Goal: Information Seeking & Learning: Learn about a topic

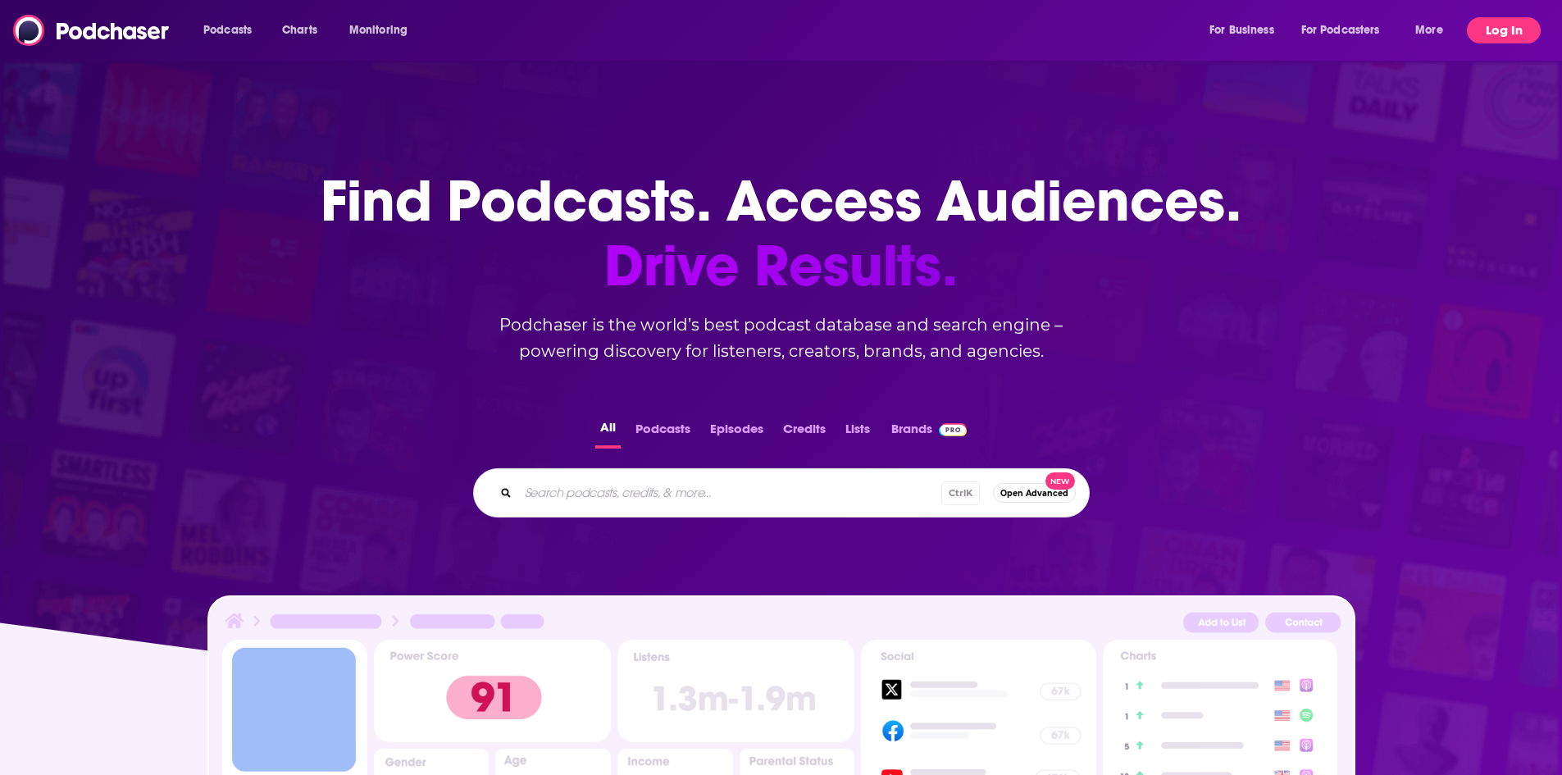
click at [1496, 25] on button "Log In" at bounding box center [1504, 30] width 74 height 26
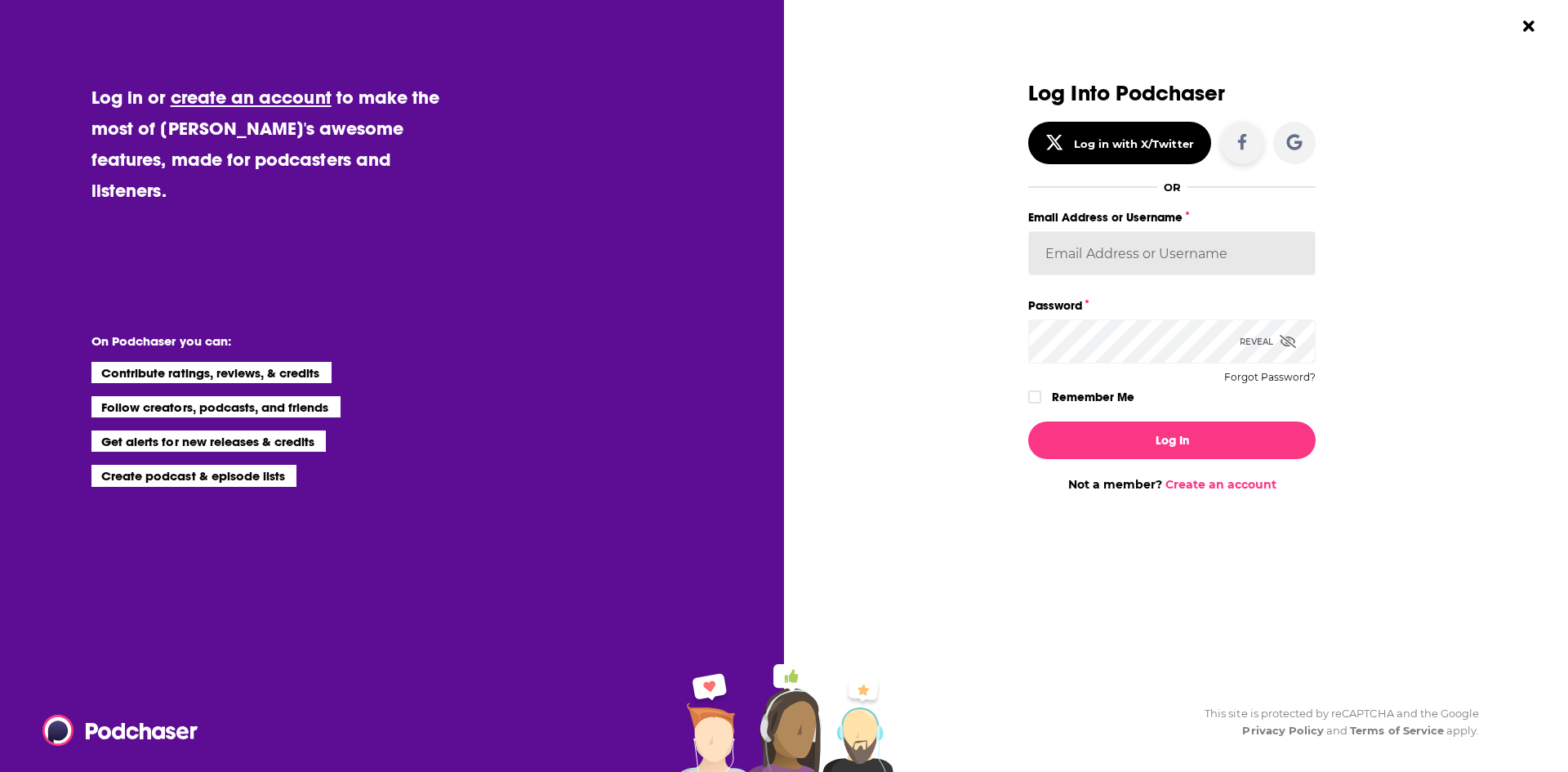
type input "[PERSON_NAME][EMAIL_ADDRESS][PERSON_NAME][DOMAIN_NAME]"
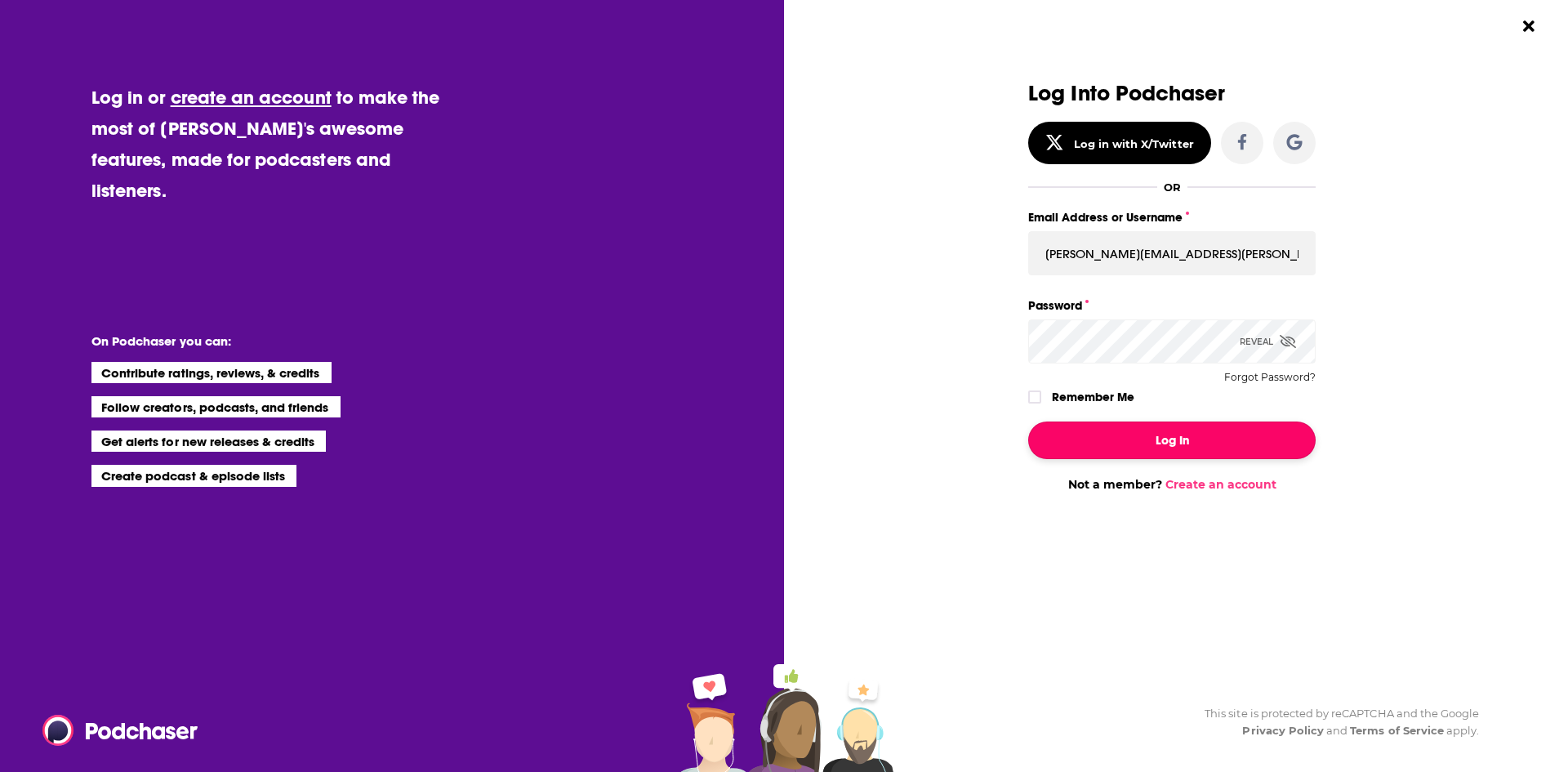
click at [1150, 444] on button "Log In" at bounding box center [1172, 440] width 288 height 38
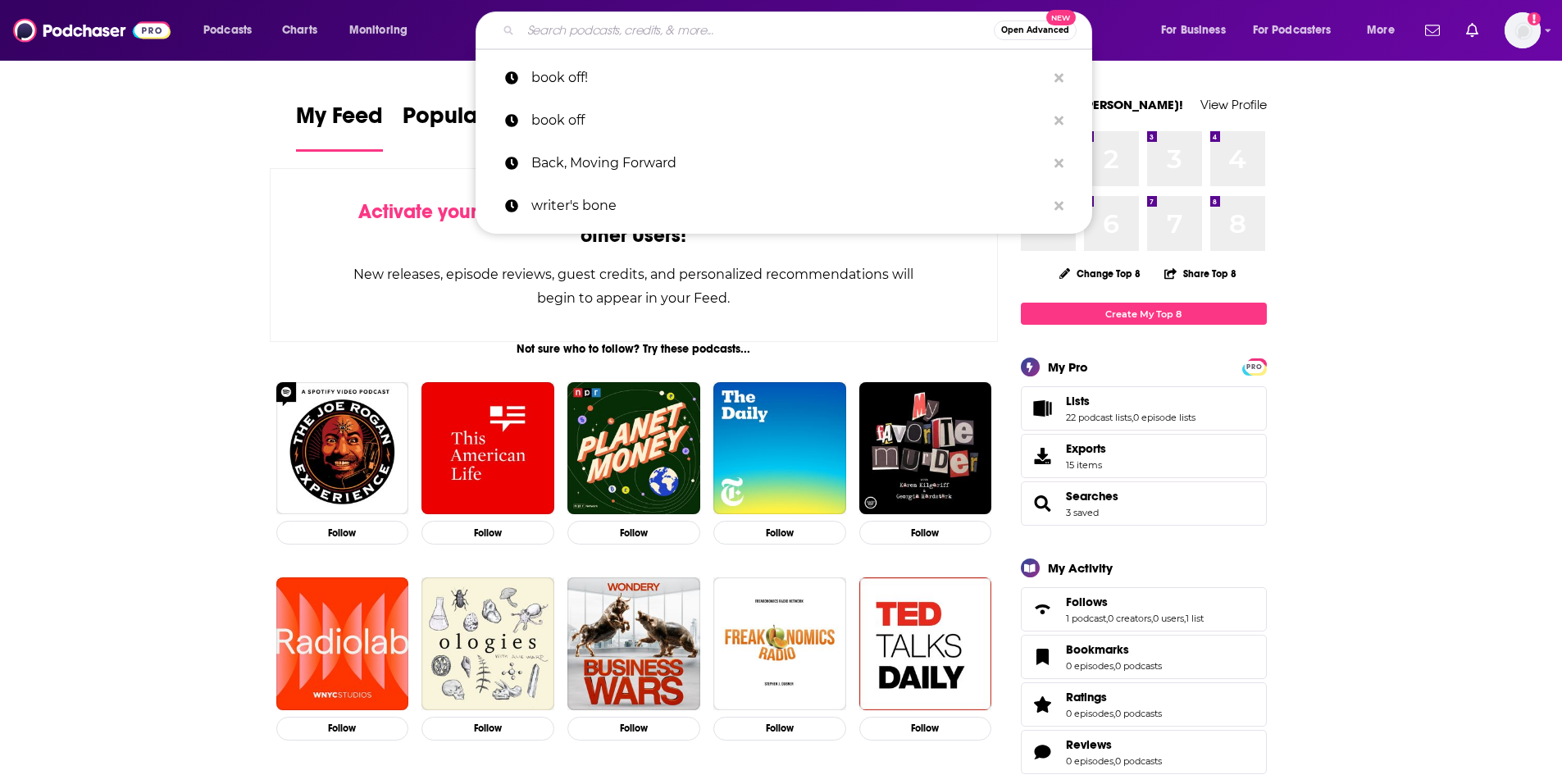
click at [843, 26] on input "Search podcasts, credits, & more..." at bounding box center [757, 30] width 473 height 26
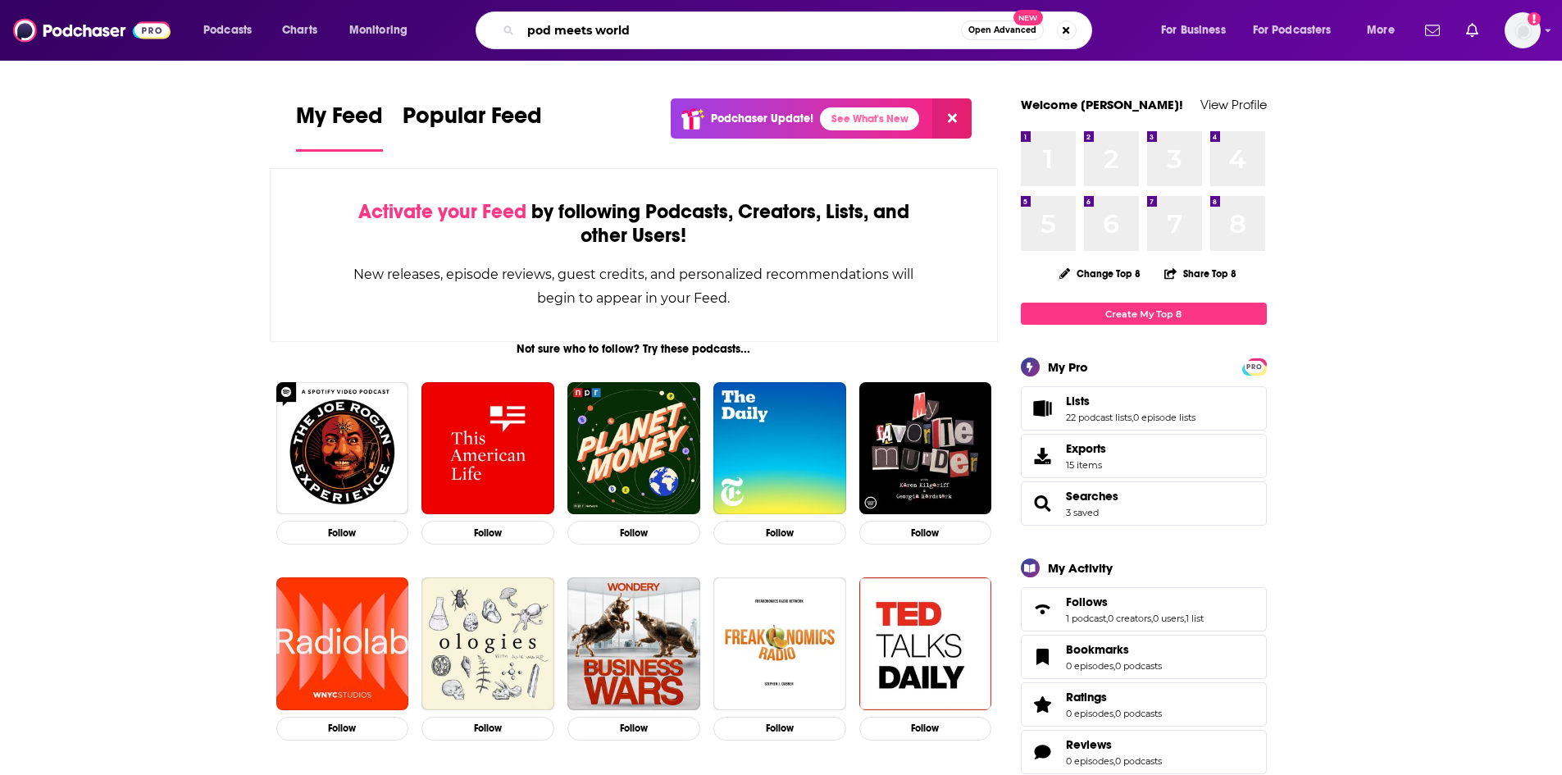
type input "pod meets world"
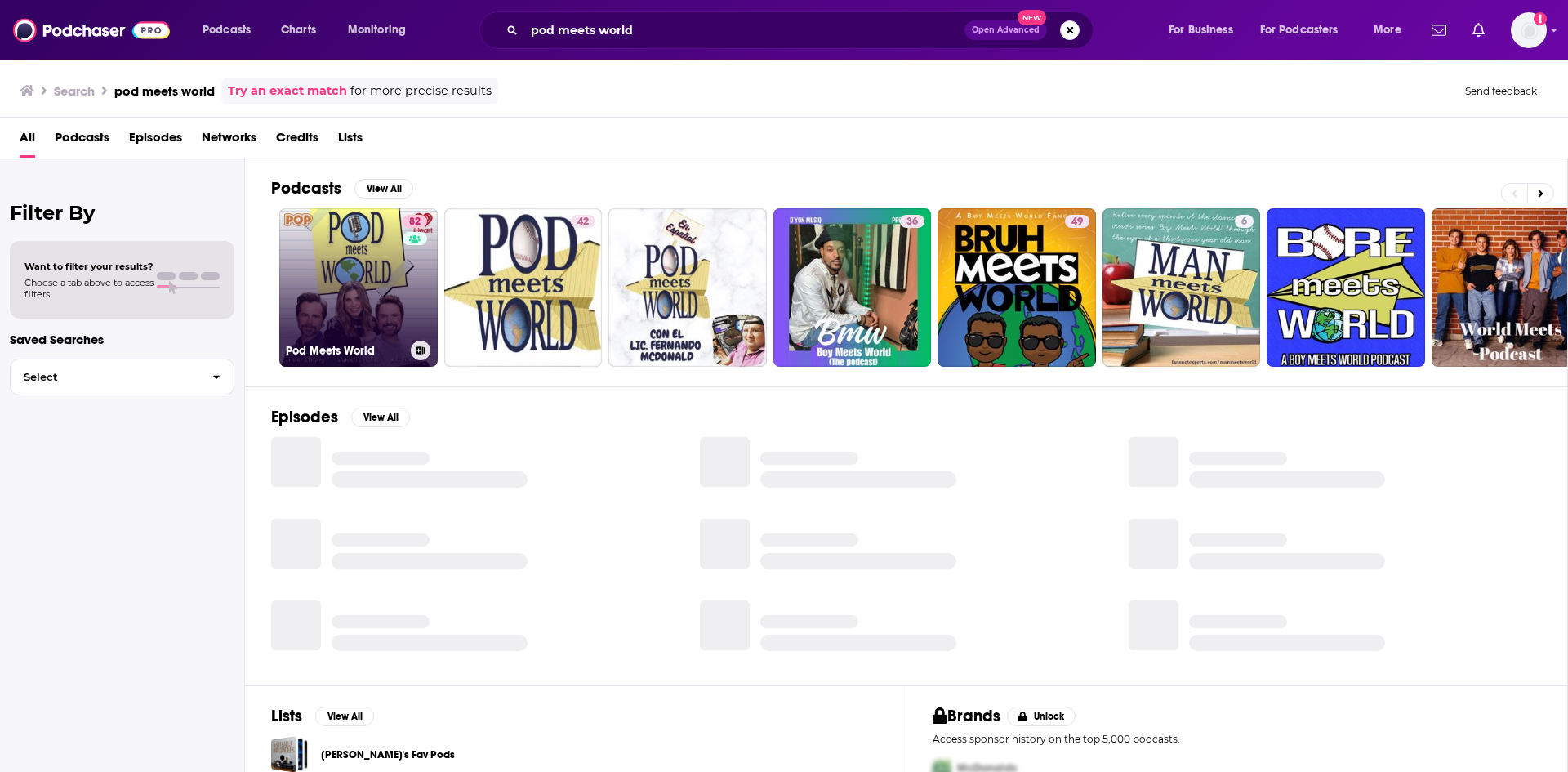
click at [370, 275] on link "82 Pod Meets World" at bounding box center [358, 287] width 158 height 158
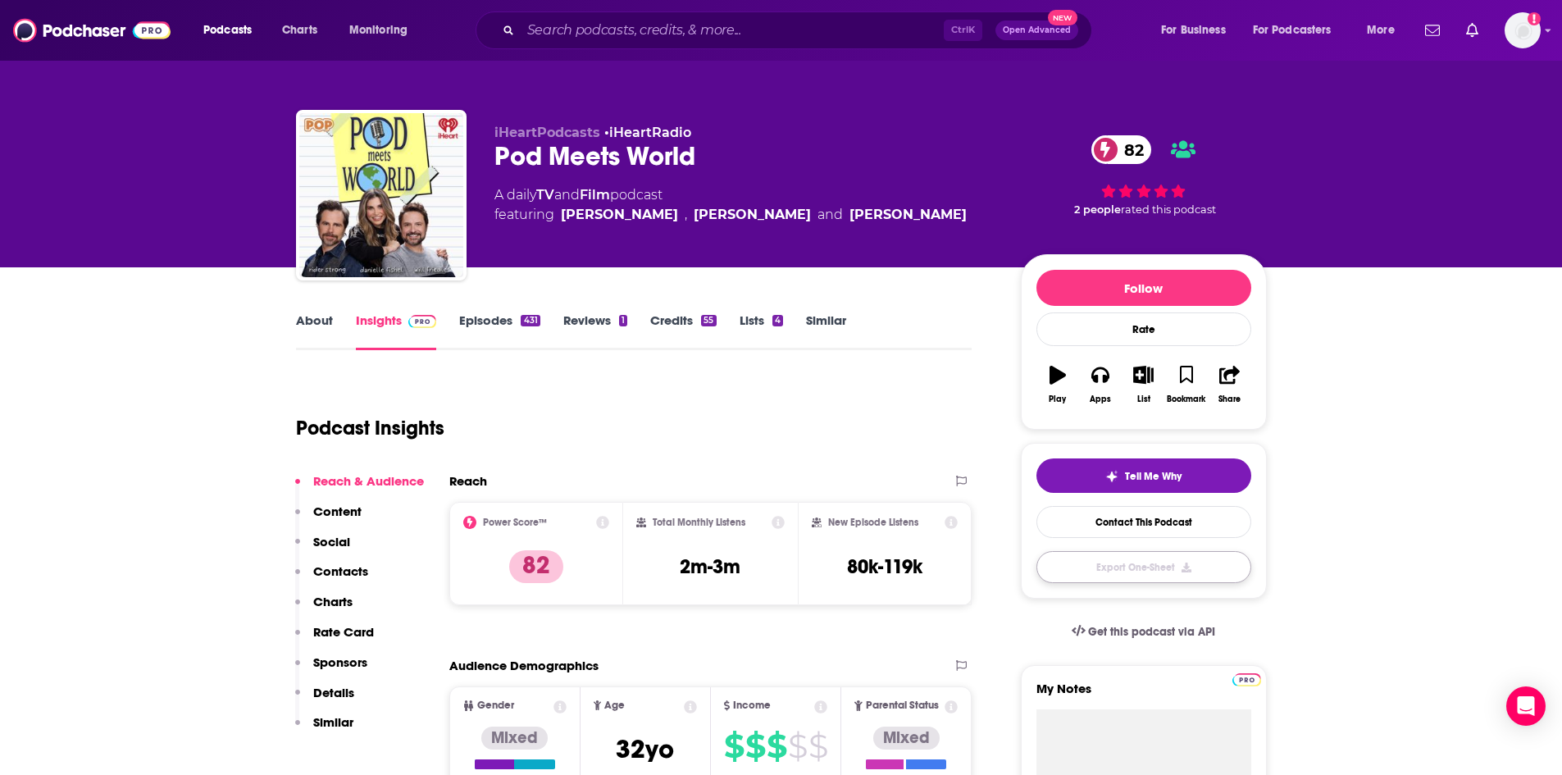
click at [1113, 572] on button "Export One-Sheet" at bounding box center [1144, 567] width 215 height 32
